Goal: Task Accomplishment & Management: Complete application form

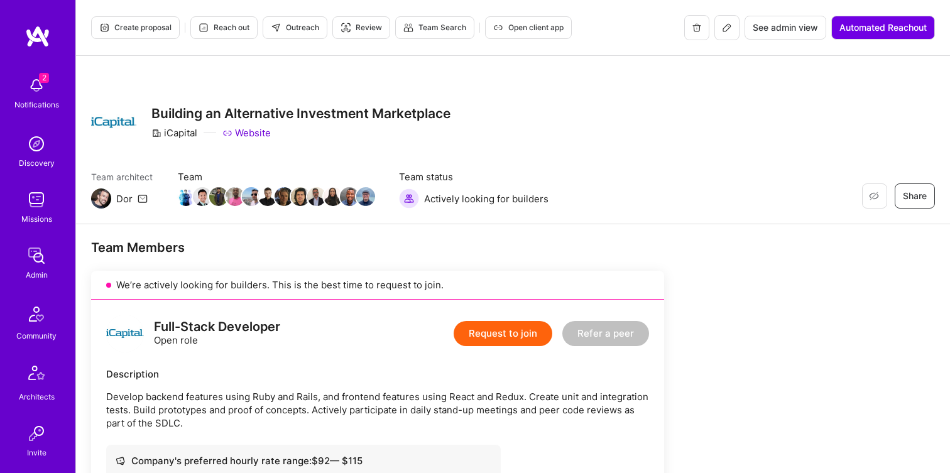
scroll to position [31, 0]
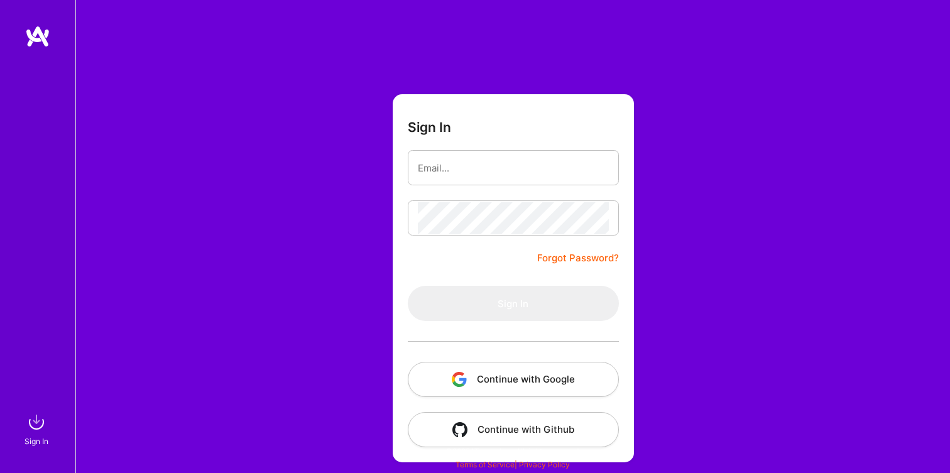
click at [518, 381] on button "Continue with Google" at bounding box center [513, 379] width 211 height 35
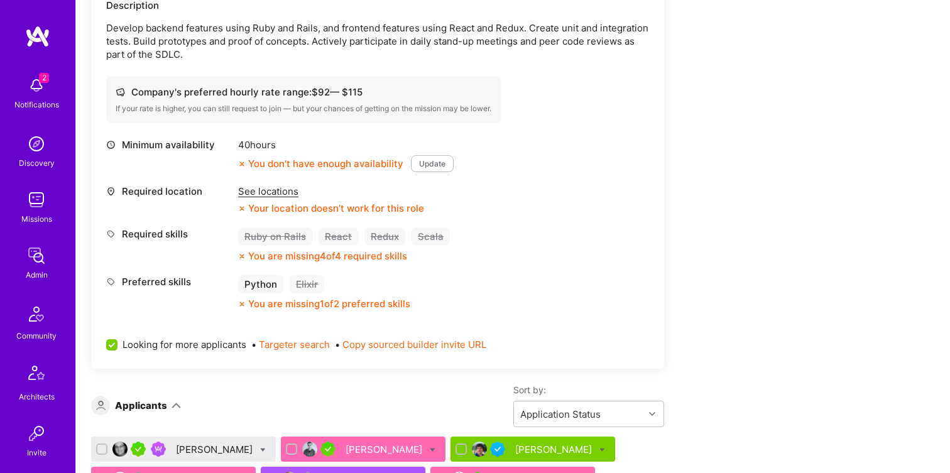
scroll to position [363, 0]
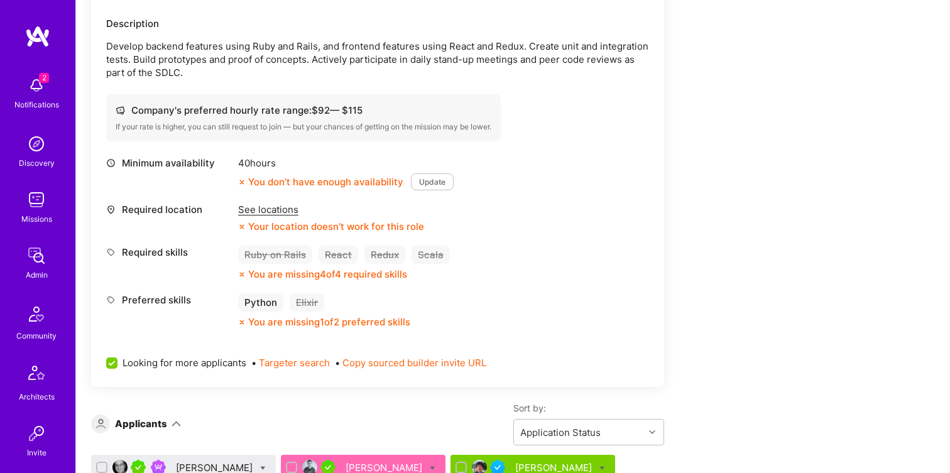
scroll to position [63, 0]
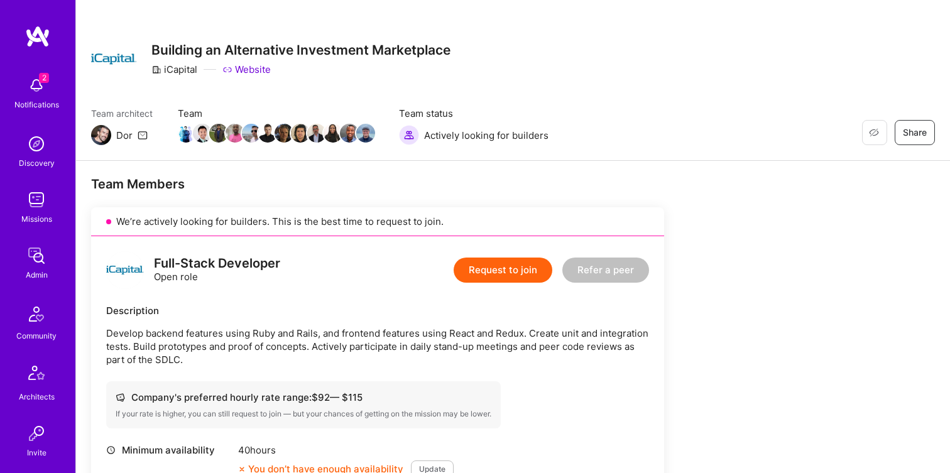
click at [468, 272] on button "Request to join" at bounding box center [503, 270] width 99 height 25
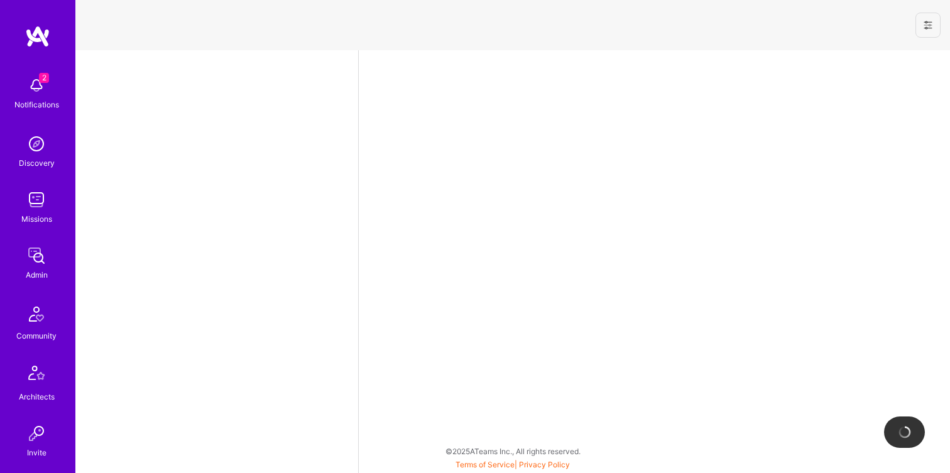
select select "NI"
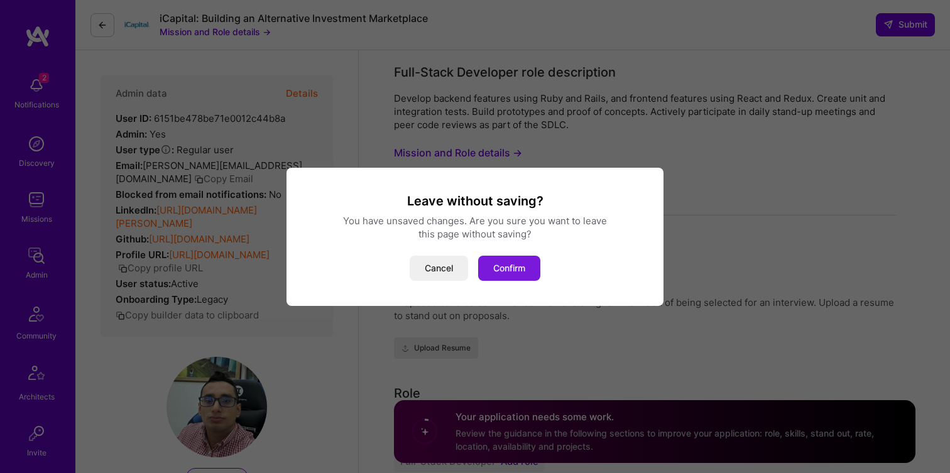
click at [525, 272] on button "Confirm" at bounding box center [509, 268] width 62 height 25
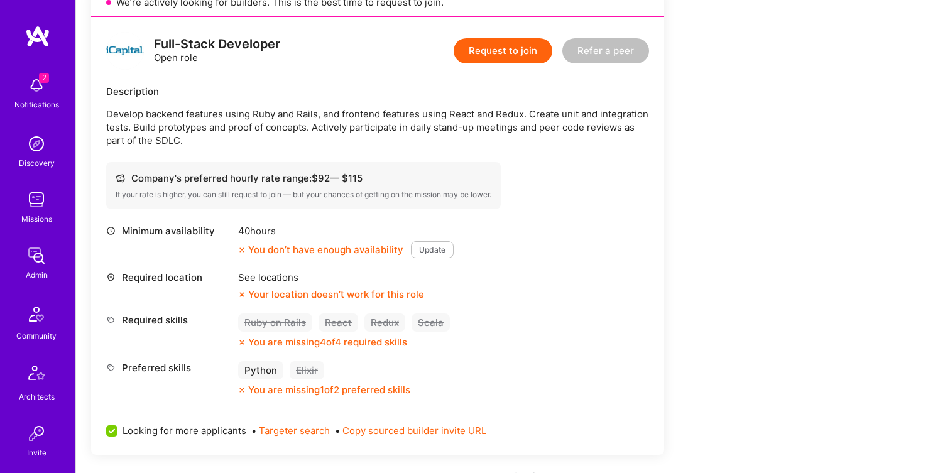
scroll to position [275, 0]
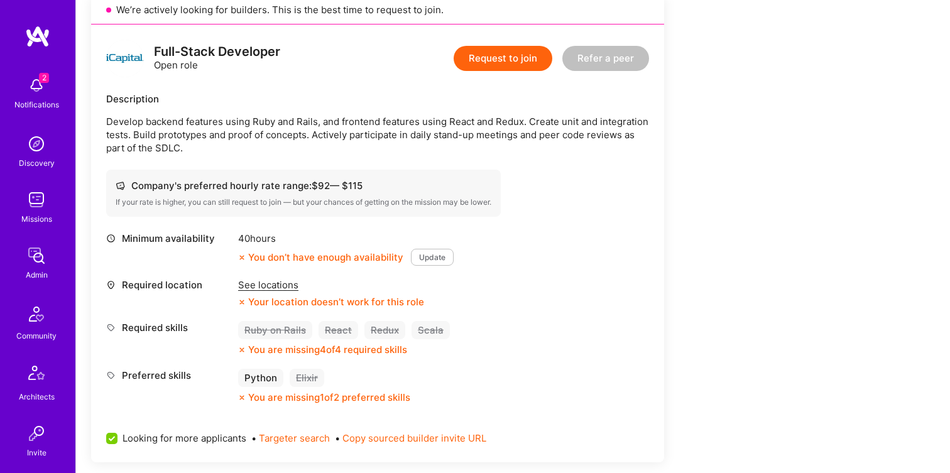
click at [133, 110] on div "Description Develop backend features using Ruby and Rails, and frontend feature…" at bounding box center [377, 123] width 543 height 62
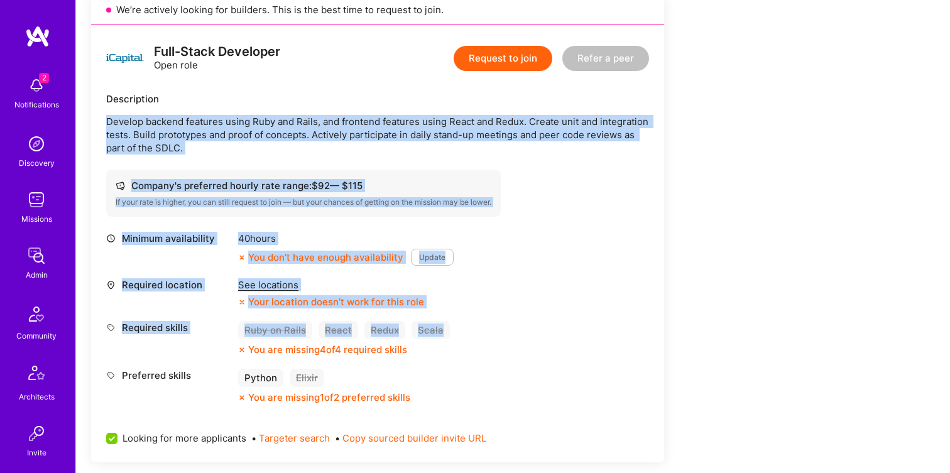
drag, startPoint x: 109, startPoint y: 118, endPoint x: 474, endPoint y: 336, distance: 424.7
click at [474, 336] on div "Full-Stack Developer Open role Request to join Refer a peer Description Develop…" at bounding box center [377, 244] width 573 height 438
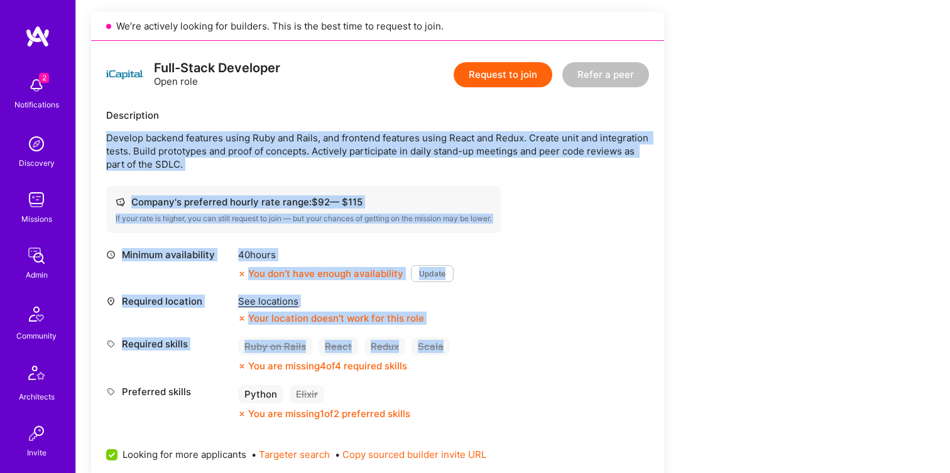
scroll to position [256, 0]
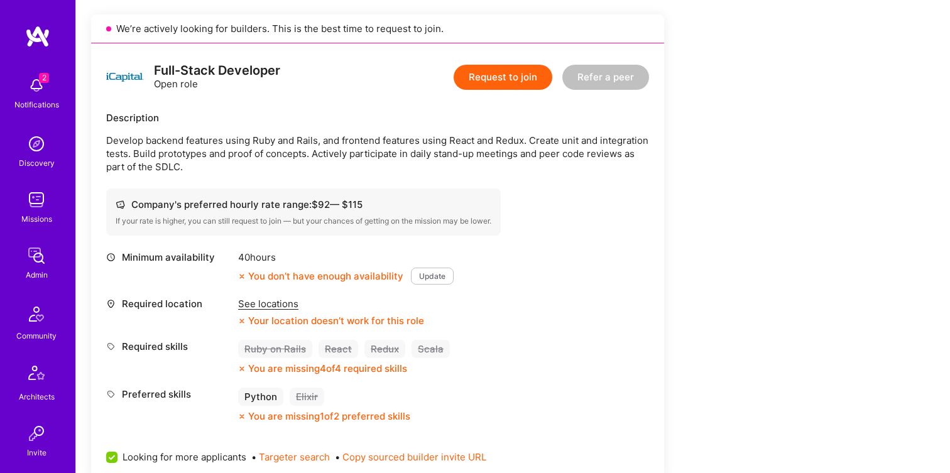
click at [228, 219] on div "If your rate is higher, you can still request to join — but your chances of get…" at bounding box center [304, 221] width 376 height 10
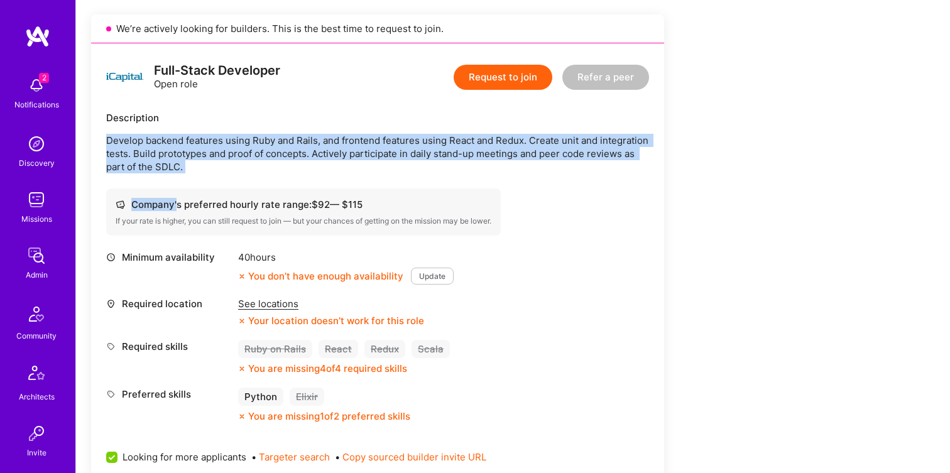
drag, startPoint x: 106, startPoint y: 138, endPoint x: 176, endPoint y: 206, distance: 98.2
click at [176, 206] on div "Full-Stack Developer Open role Request to join Refer a peer Description Develop…" at bounding box center [377, 262] width 573 height 438
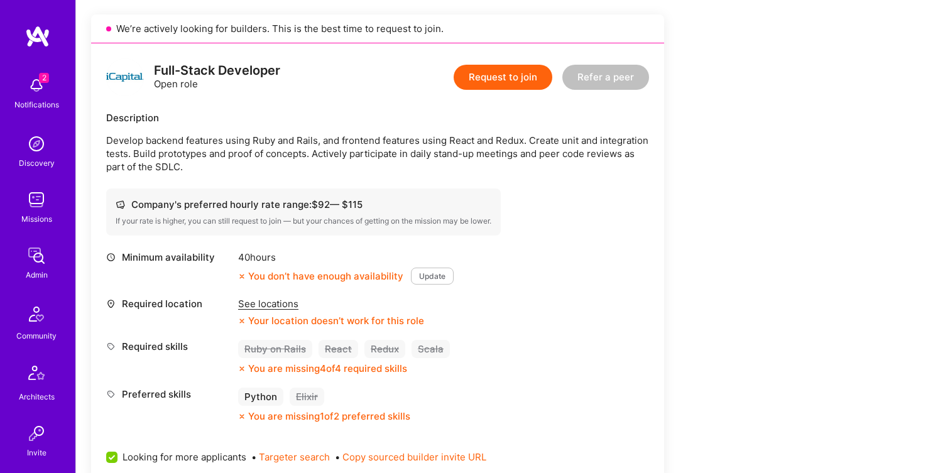
click at [167, 92] on div "Full-Stack Developer Open role" at bounding box center [193, 77] width 174 height 38
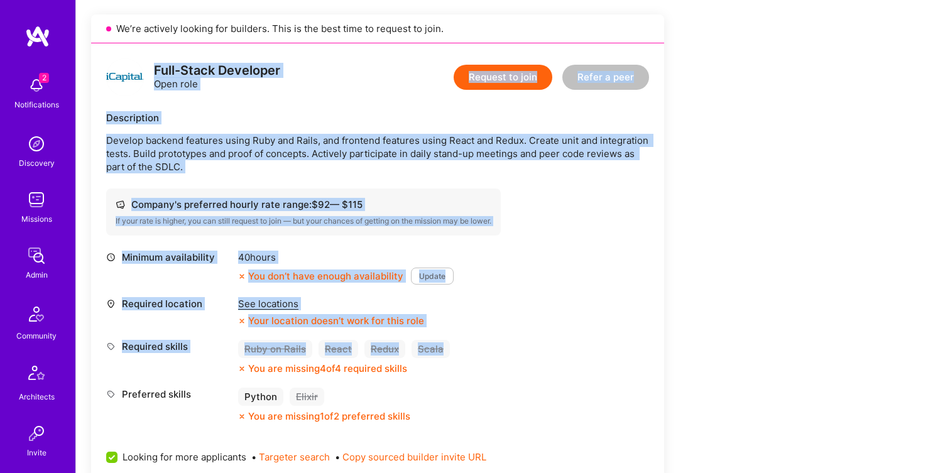
drag, startPoint x: 155, startPoint y: 65, endPoint x: 452, endPoint y: 349, distance: 411.1
click at [452, 349] on div "Full-Stack Developer Open role Request to join Refer a peer Description Develop…" at bounding box center [377, 262] width 573 height 438
copy div "Full-Stack Developer Open role Request to join Refer a peer Description Develop…"
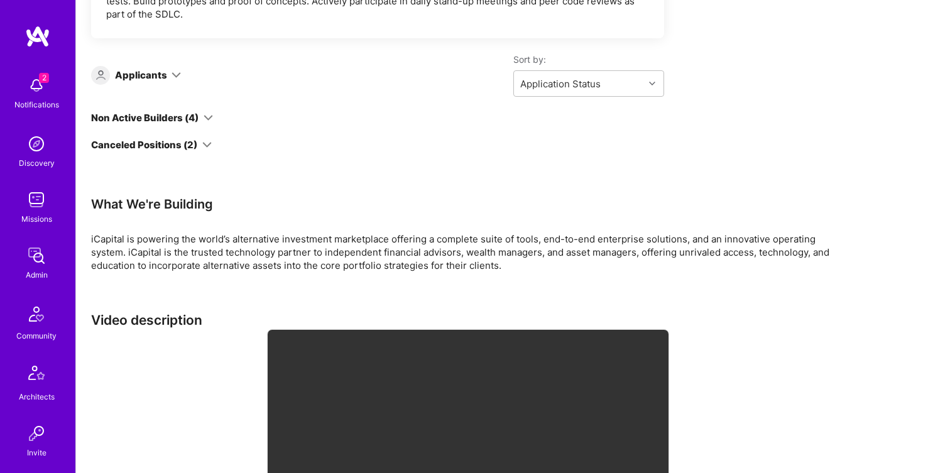
scroll to position [3572, 0]
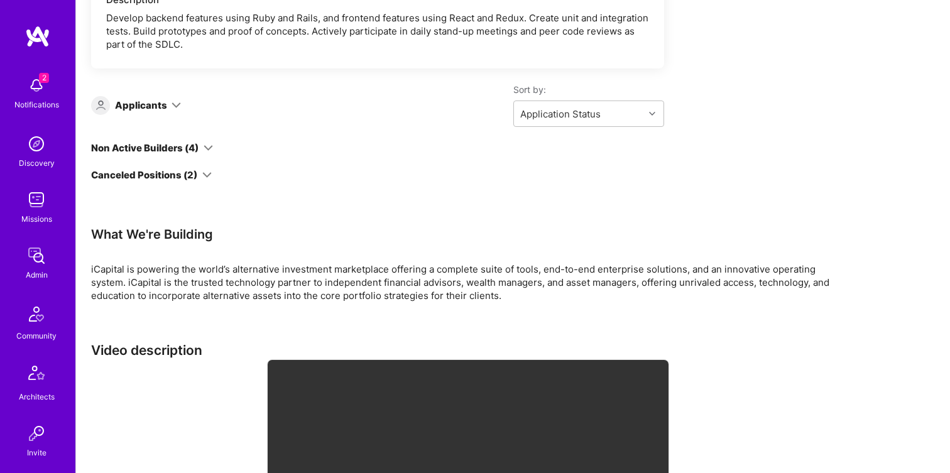
click at [238, 270] on div "iCapital is powering the world’s alternative investment marketplace offering a …" at bounding box center [468, 283] width 754 height 40
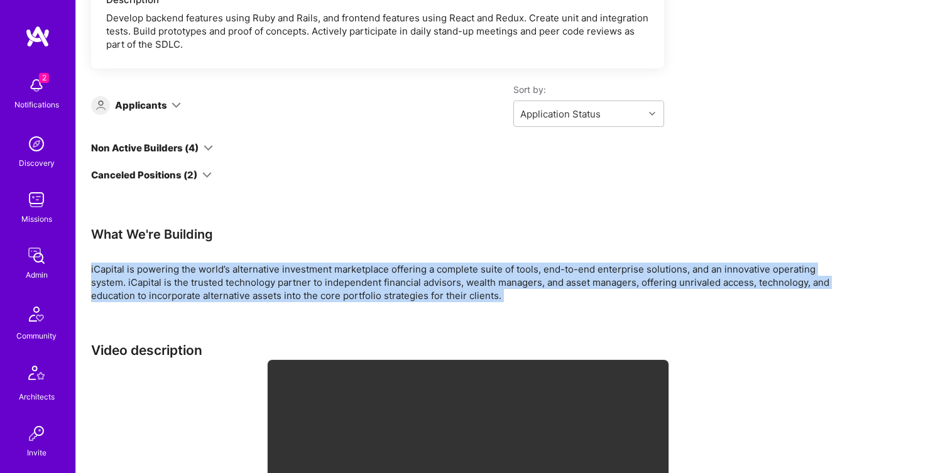
click at [238, 270] on div "iCapital is powering the world’s alternative investment marketplace offering a …" at bounding box center [468, 283] width 754 height 40
copy div "iCapital is powering the world’s alternative investment marketplace offering a …"
